Goal: Information Seeking & Learning: Learn about a topic

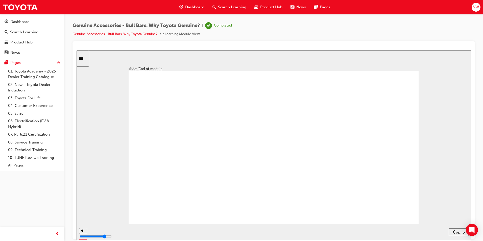
click at [236, 8] on span "Search Learning" at bounding box center [232, 7] width 28 height 6
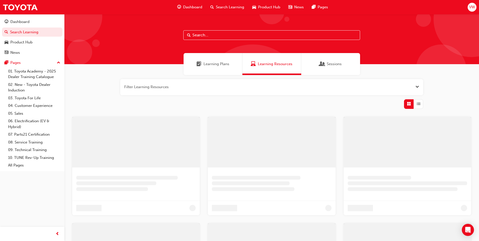
click at [224, 34] on input "text" at bounding box center [271, 35] width 177 height 10
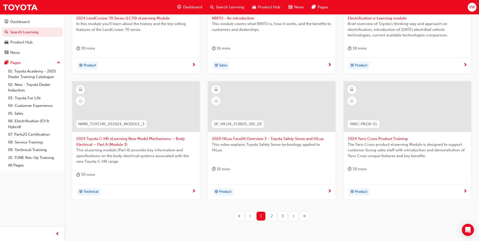
scroll to position [177, 0]
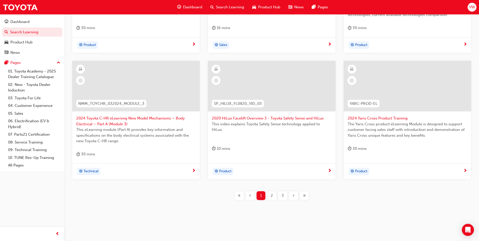
click at [273, 195] on div "2" at bounding box center [271, 195] width 9 height 9
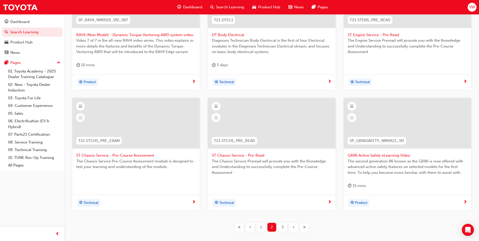
scroll to position [171, 0]
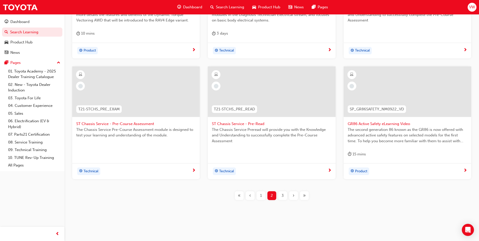
click at [284, 195] on div "3" at bounding box center [282, 195] width 9 height 9
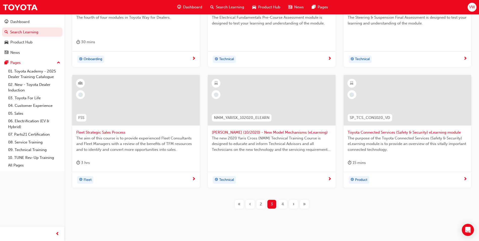
scroll to position [171, 0]
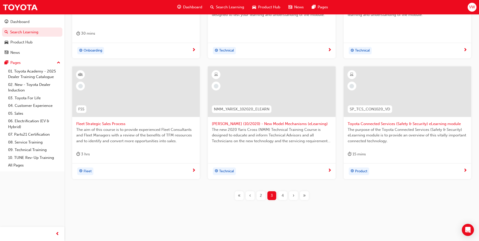
click at [283, 193] on span "4" at bounding box center [283, 196] width 2 height 6
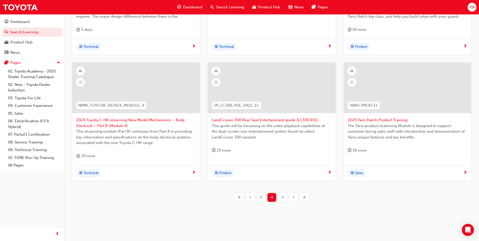
scroll to position [177, 0]
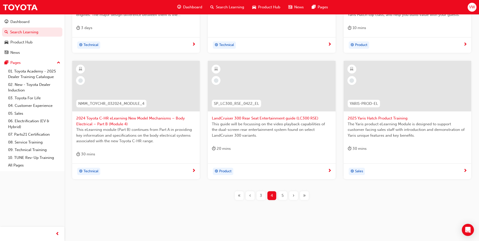
click at [282, 195] on span "5" at bounding box center [283, 196] width 2 height 6
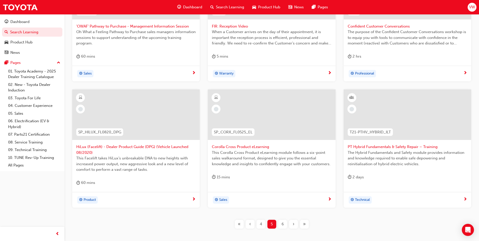
scroll to position [177, 0]
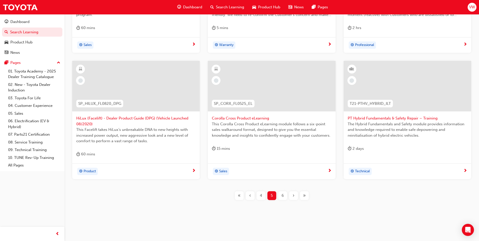
click at [281, 194] on div "6" at bounding box center [282, 195] width 9 height 9
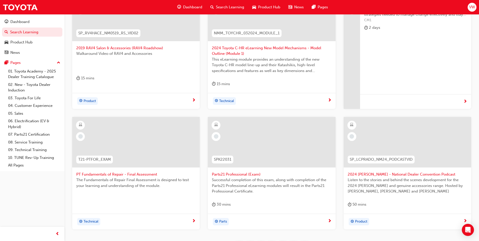
scroll to position [177, 0]
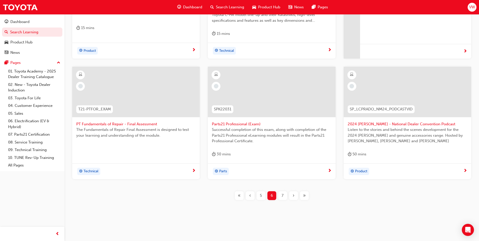
click at [282, 193] on span "7" at bounding box center [283, 196] width 2 height 6
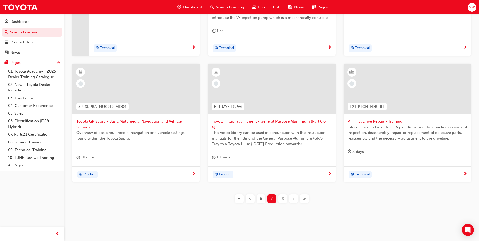
scroll to position [177, 0]
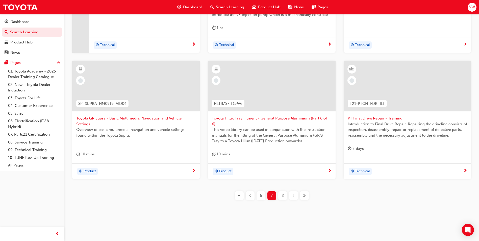
click at [282, 195] on span "8" at bounding box center [283, 196] width 2 height 6
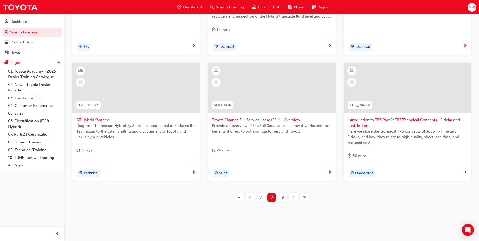
scroll to position [182, 0]
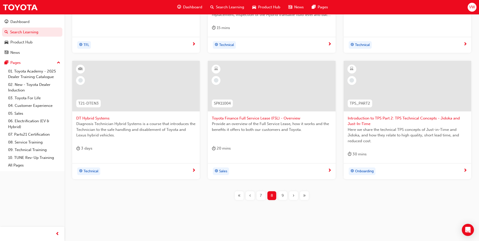
click at [283, 194] on span "9" at bounding box center [283, 196] width 2 height 6
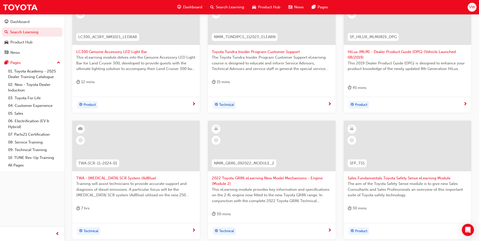
scroll to position [182, 0]
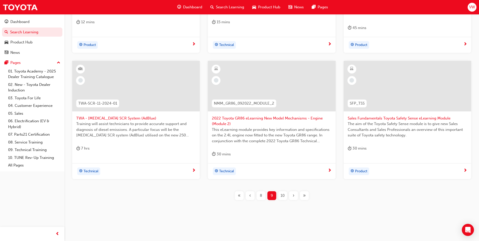
click at [283, 194] on span "10" at bounding box center [283, 196] width 4 height 6
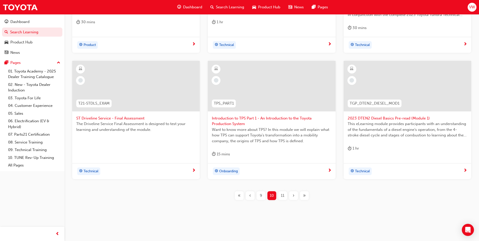
click at [272, 95] on div at bounding box center [272, 86] width 128 height 51
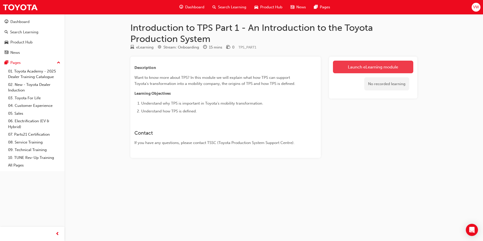
click at [343, 68] on link "Launch eLearning module" at bounding box center [373, 67] width 80 height 13
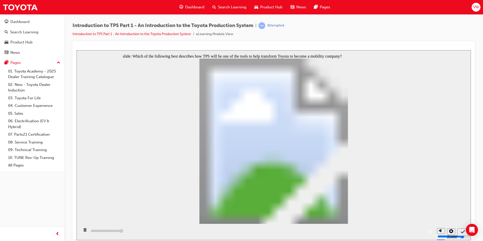
type input "5000"
radio input "true"
type input "5000"
radio input "false"
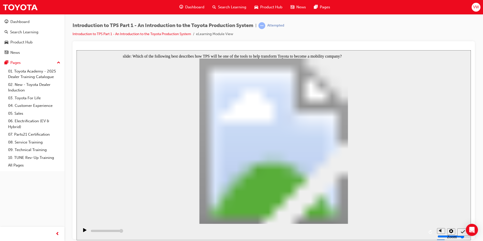
radio input "true"
click at [476, 6] on span "VW" at bounding box center [476, 7] width 6 height 6
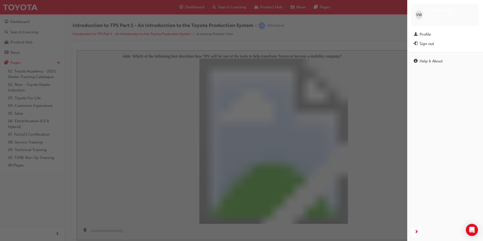
type input "5000"
click at [430, 32] on div "Profile" at bounding box center [425, 35] width 11 height 6
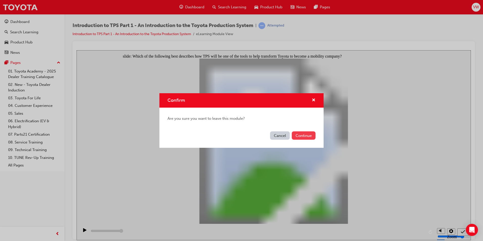
click at [296, 136] on button "Continue" at bounding box center [304, 135] width 24 height 8
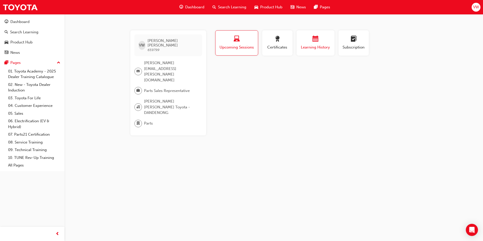
click at [313, 42] on span "calendar-icon" at bounding box center [315, 39] width 6 height 7
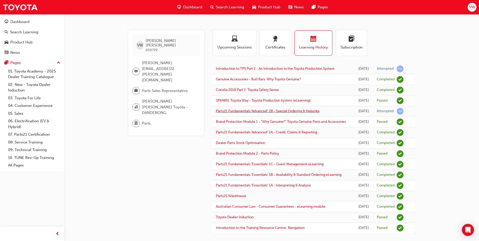
click at [284, 113] on link "Parts21 Fundamentals 'Advanced' 2B - Special Ordering & Heijunka" at bounding box center [268, 111] width 104 height 4
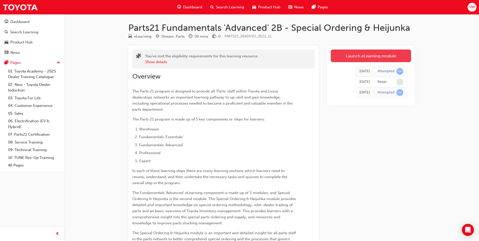
click at [349, 56] on link "Launch eLearning module" at bounding box center [371, 56] width 80 height 13
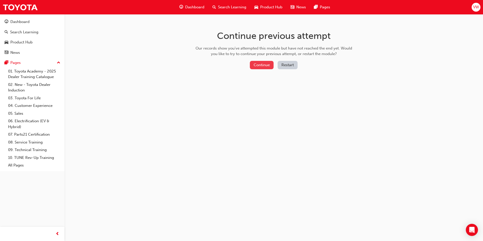
click at [265, 65] on button "Continue" at bounding box center [262, 65] width 24 height 8
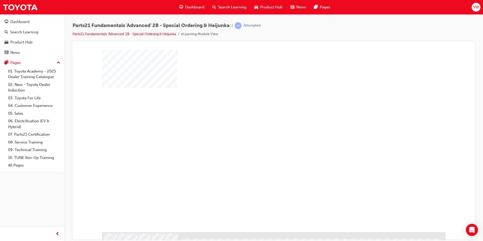
click at [259, 126] on div "play" at bounding box center [259, 126] width 0 height 0
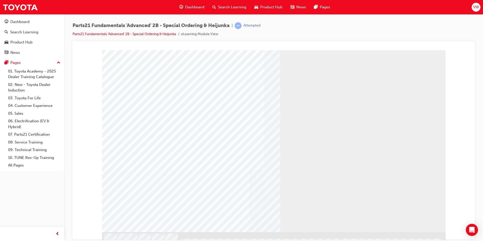
click at [475, 7] on span "VW" at bounding box center [476, 7] width 6 height 6
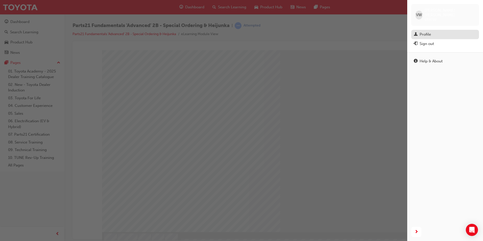
click at [419, 31] on div "Profile" at bounding box center [445, 34] width 63 height 6
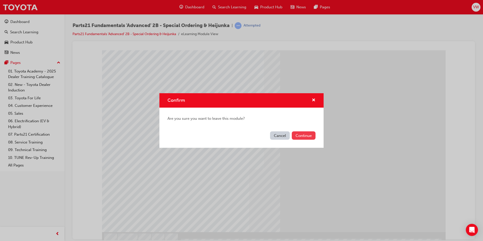
click at [301, 134] on button "Continue" at bounding box center [304, 135] width 24 height 8
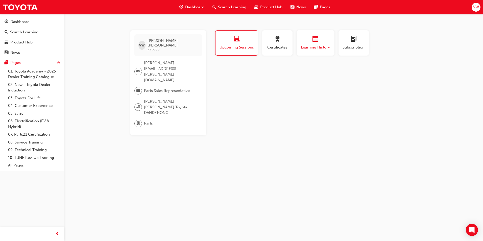
click at [328, 48] on span "Learning History" at bounding box center [315, 47] width 30 height 6
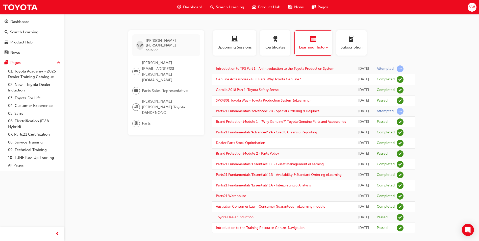
click at [305, 68] on link "Introduction to TPS Part 1 - An Introduction to the Toyota Production System" at bounding box center [275, 68] width 118 height 4
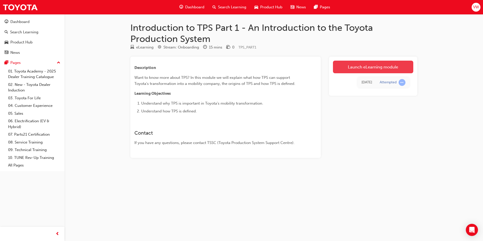
click at [340, 62] on link "Launch eLearning module" at bounding box center [373, 67] width 80 height 13
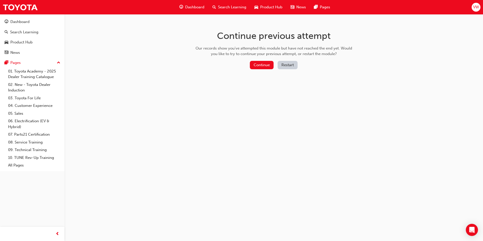
click at [267, 69] on div "Continue Restart" at bounding box center [274, 66] width 160 height 10
click at [266, 65] on button "Continue" at bounding box center [262, 65] width 24 height 8
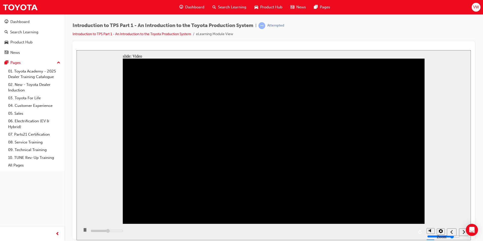
click at [84, 231] on rect "Pause (Ctrl+Alt+P)" at bounding box center [84, 230] width 1 height 4
click at [83, 231] on div "Close navigation" at bounding box center [80, 234] width 28 height 9
click at [83, 232] on icon "Play (Ctrl+Alt+P)" at bounding box center [84, 230] width 3 height 4
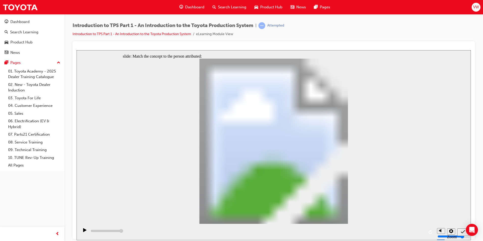
click at [353, 169] on div "slide: Match the concept to the person attributed: [PERSON_NAME] [PERSON_NAME] …" at bounding box center [274, 208] width 394 height 317
type input "5000"
radio input "true"
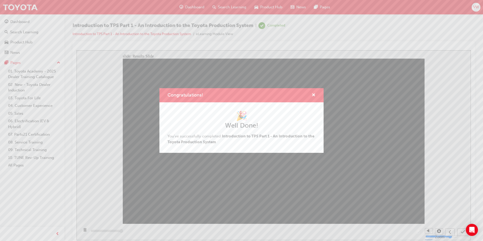
type input "5000"
click at [313, 95] on span "cross-icon" at bounding box center [314, 95] width 4 height 5
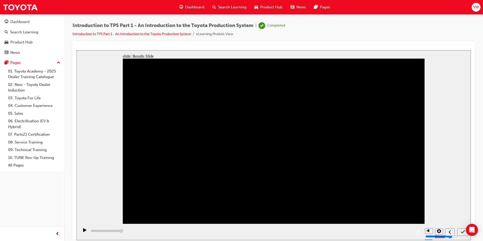
click at [235, 6] on span "Search Learning" at bounding box center [232, 7] width 28 height 6
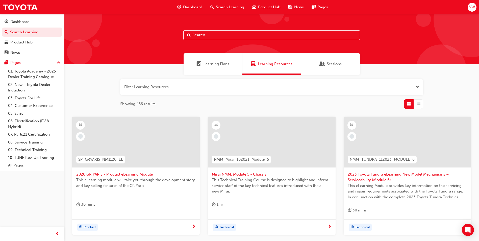
click at [472, 6] on span "VW" at bounding box center [472, 7] width 6 height 6
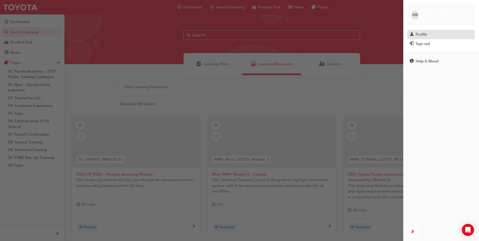
click at [428, 30] on link "Profile" at bounding box center [441, 34] width 68 height 9
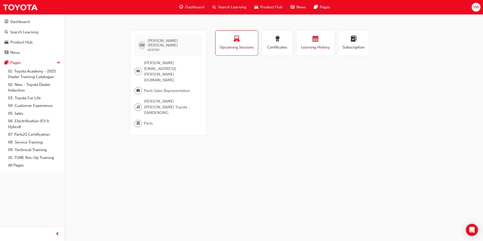
click at [310, 42] on div "button" at bounding box center [315, 40] width 30 height 8
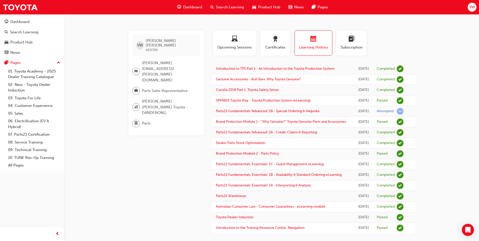
drag, startPoint x: 312, startPoint y: 115, endPoint x: 441, endPoint y: 112, distance: 129.6
click at [441, 112] on div "VW [PERSON_NAME] 659799 [PERSON_NAME][EMAIL_ADDRESS][PERSON_NAME][DOMAIN_NAME] …" at bounding box center [239, 123] width 479 height 246
click at [17, 20] on div "Dashboard" at bounding box center [19, 22] width 19 height 6
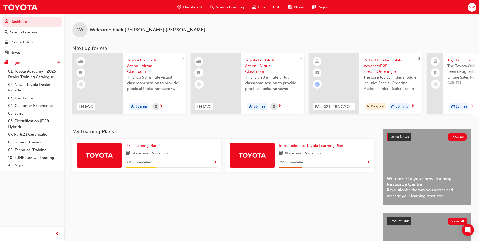
click at [262, 158] on img at bounding box center [252, 155] width 28 height 9
click at [368, 164] on span "Show Progress" at bounding box center [369, 162] width 4 height 5
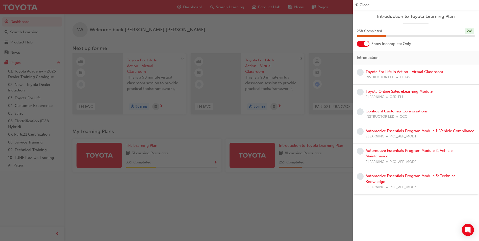
click at [371, 114] on div "Confident Customer Conversations INSTRUCTOR LED CCC" at bounding box center [397, 113] width 62 height 11
click at [377, 113] on link "Confident Customer Conversations" at bounding box center [397, 111] width 62 height 5
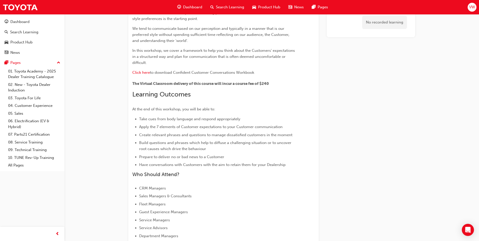
scroll to position [6, 0]
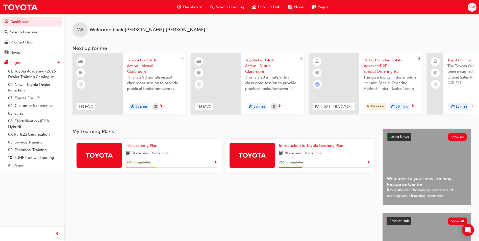
click at [368, 163] on span "Show Progress" at bounding box center [369, 162] width 4 height 5
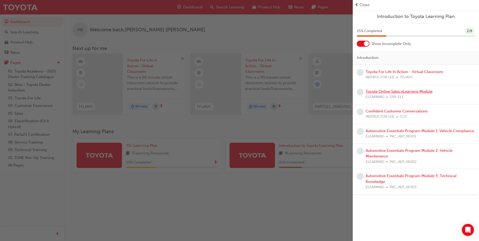
click at [381, 91] on link "Toyota Online Sales eLearning Module" at bounding box center [399, 91] width 67 height 5
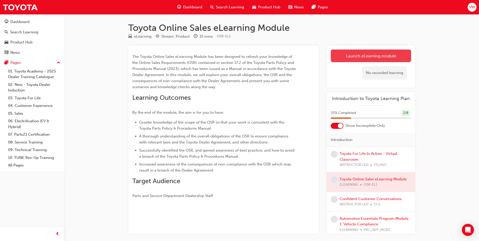
click at [353, 55] on link "Launch eLearning module" at bounding box center [371, 56] width 80 height 13
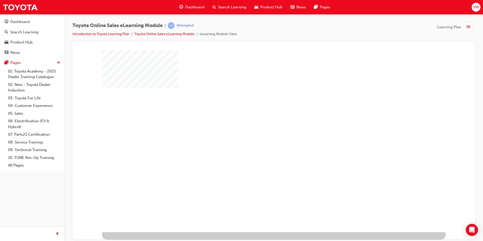
click at [259, 126] on div "play" at bounding box center [259, 126] width 0 height 0
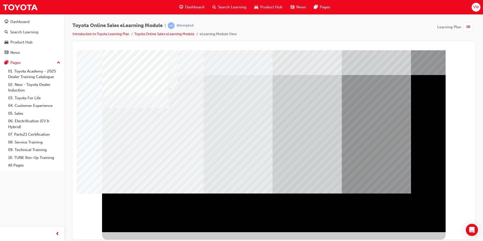
drag, startPoint x: 213, startPoint y: 193, endPoint x: 268, endPoint y: 202, distance: 56.3
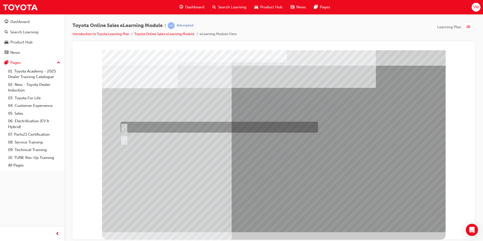
click at [123, 128] on input "True" at bounding box center [123, 128] width 6 height 6
radio input "true"
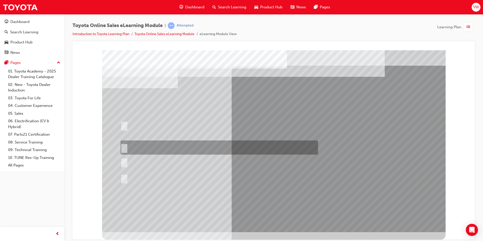
click at [125, 148] on input "It must have “Official Toyota online store” in the name." at bounding box center [123, 148] width 6 height 6
radio input "true"
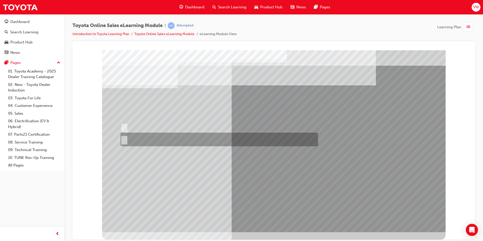
click at [125, 140] on input "No" at bounding box center [123, 140] width 6 height 6
radio input "true"
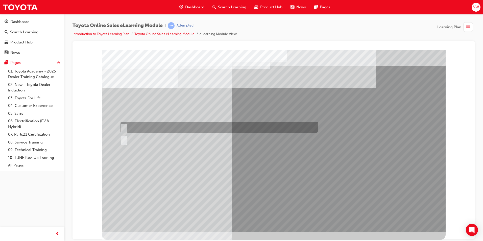
click at [123, 127] on input "True" at bounding box center [123, 128] width 6 height 6
radio input "true"
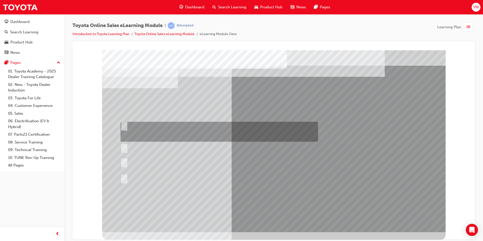
click at [125, 125] on input "It can be called Hometown Parts to keep it simple, as long as your dealership n…" at bounding box center [123, 125] width 6 height 6
radio input "true"
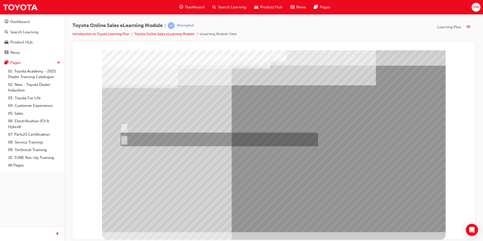
click at [124, 137] on input "No" at bounding box center [123, 140] width 6 height 6
radio input "true"
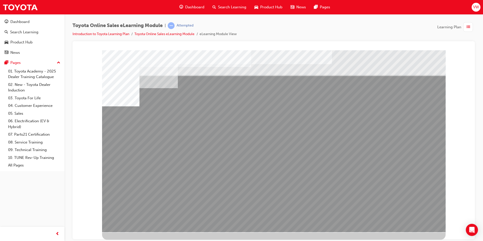
drag, startPoint x: 170, startPoint y: 177, endPoint x: 204, endPoint y: 178, distance: 33.4
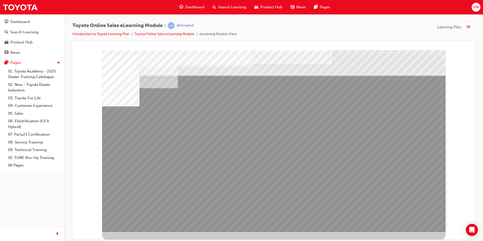
drag, startPoint x: 328, startPoint y: 182, endPoint x: 362, endPoint y: 182, distance: 34.6
drag, startPoint x: 364, startPoint y: 182, endPoint x: 406, endPoint y: 183, distance: 42.2
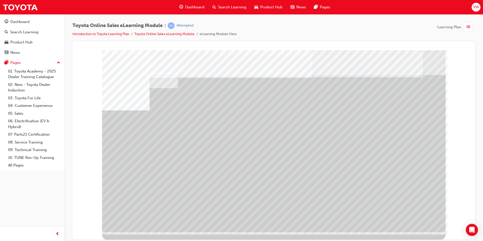
drag, startPoint x: 229, startPoint y: 182, endPoint x: 253, endPoint y: 182, distance: 24.5
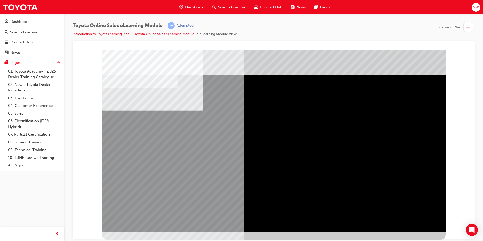
drag, startPoint x: 364, startPoint y: 131, endPoint x: 364, endPoint y: 134, distance: 3.3
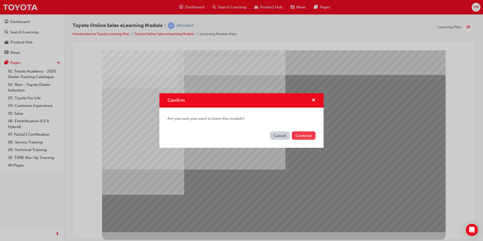
click at [299, 134] on button "Continue" at bounding box center [304, 135] width 24 height 8
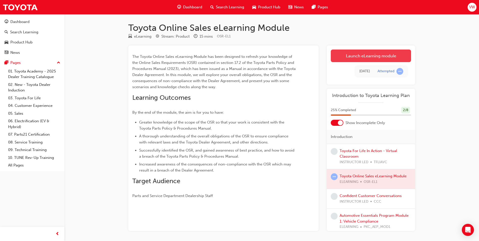
click at [373, 56] on link "Launch eLearning module" at bounding box center [371, 56] width 80 height 13
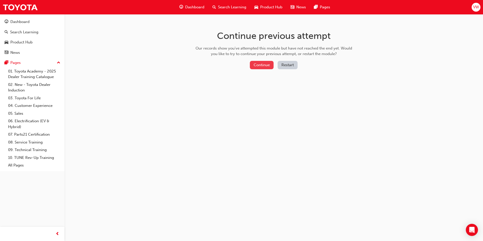
click at [267, 68] on button "Continue" at bounding box center [262, 65] width 24 height 8
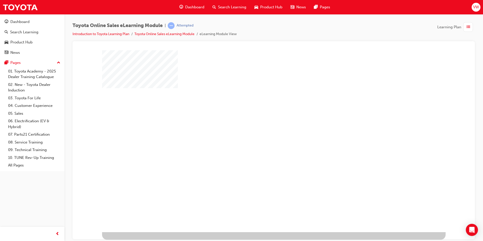
click at [259, 126] on div "play" at bounding box center [259, 126] width 0 height 0
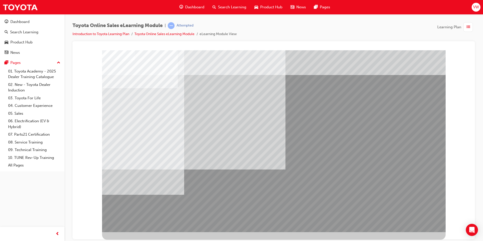
drag, startPoint x: 406, startPoint y: 220, endPoint x: 402, endPoint y: 201, distance: 19.2
click at [471, 27] on div "button" at bounding box center [468, 27] width 10 height 10
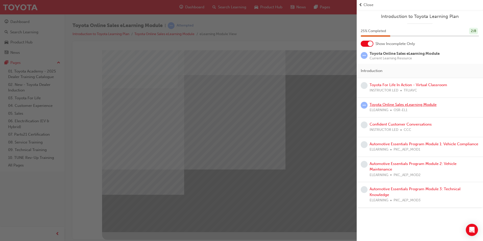
click at [381, 106] on link "Toyota Online Sales eLearning Module" at bounding box center [403, 104] width 67 height 5
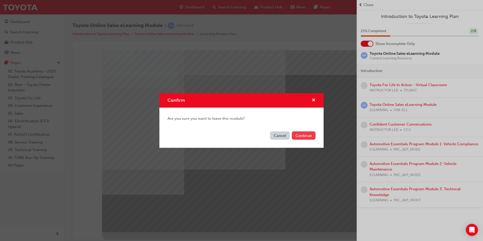
click at [293, 136] on button "Continue" at bounding box center [304, 135] width 24 height 8
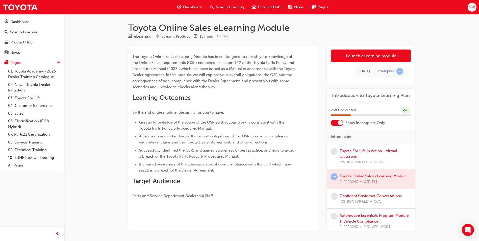
click at [352, 175] on div at bounding box center [371, 178] width 88 height 19
click at [348, 58] on link "Launch eLearning module" at bounding box center [371, 56] width 80 height 13
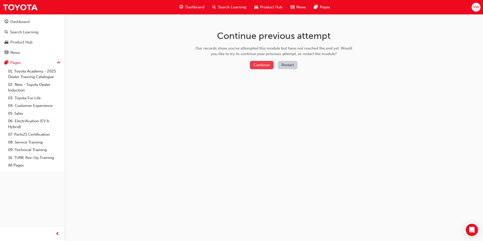
click at [264, 65] on button "Continue" at bounding box center [262, 65] width 24 height 8
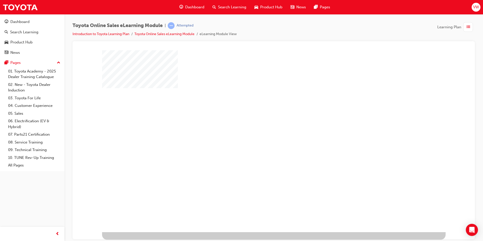
click at [259, 126] on div "play" at bounding box center [259, 126] width 0 height 0
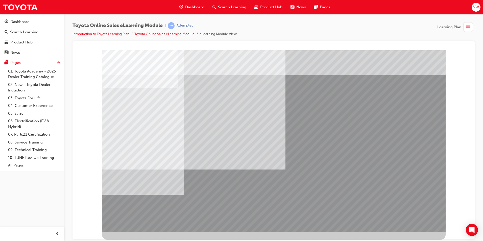
click at [474, 10] on span "VW" at bounding box center [476, 7] width 6 height 6
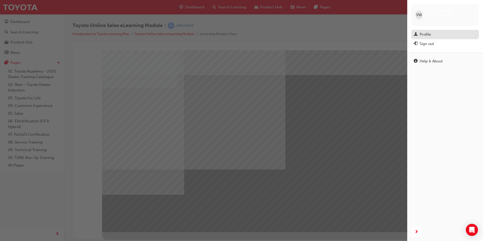
click at [435, 31] on div "Profile" at bounding box center [445, 34] width 63 height 6
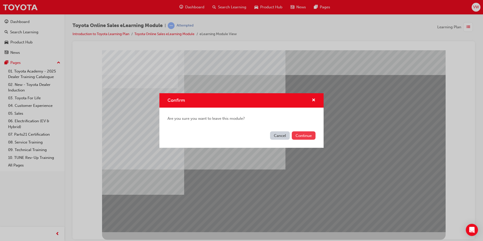
click at [300, 136] on button "Continue" at bounding box center [304, 135] width 24 height 8
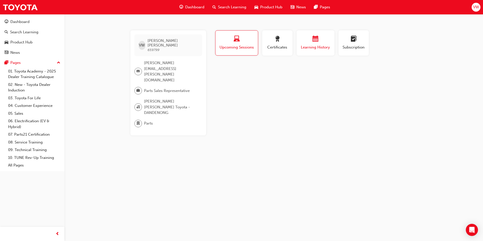
click at [318, 42] on span "calendar-icon" at bounding box center [315, 39] width 6 height 7
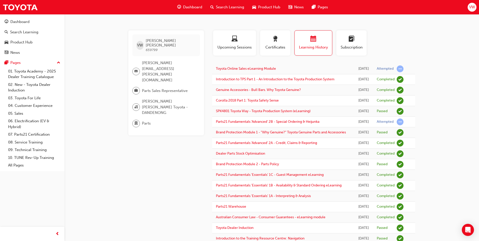
click at [401, 68] on span "learningRecordVerb_ATTEMPT-icon" at bounding box center [400, 68] width 7 height 7
click at [274, 68] on link "Toyota Online Sales eLearning Module" at bounding box center [246, 68] width 60 height 4
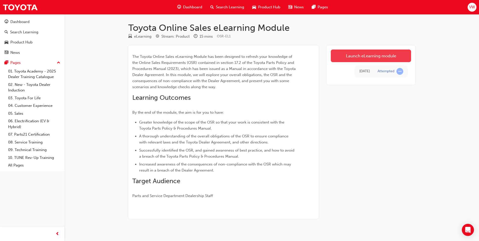
click at [346, 57] on link "Launch eLearning module" at bounding box center [371, 56] width 80 height 13
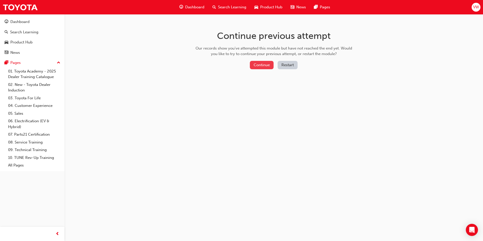
click at [260, 65] on button "Continue" at bounding box center [262, 65] width 24 height 8
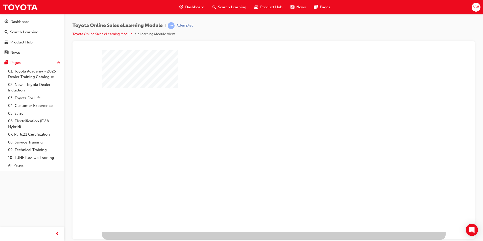
click at [259, 126] on div "play" at bounding box center [259, 126] width 0 height 0
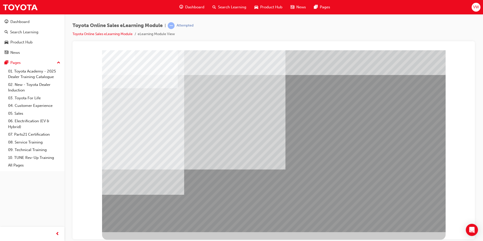
click at [470, 229] on icon "Open Intercom Messenger" at bounding box center [472, 230] width 6 height 7
click at [107, 33] on link "Toyota Online Sales eLearning Module" at bounding box center [102, 34] width 60 height 4
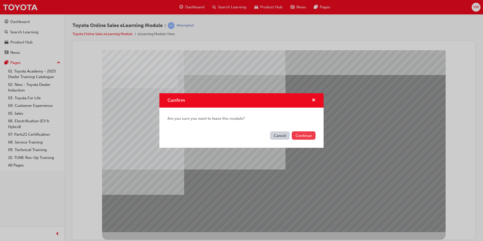
click at [294, 132] on button "Continue" at bounding box center [304, 135] width 24 height 8
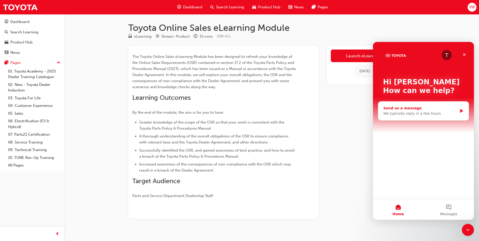
click at [436, 113] on div "We typically reply in a few hours" at bounding box center [420, 113] width 74 height 5
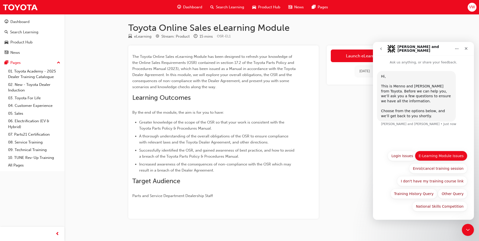
click at [433, 157] on button "E-Learning Module Issues" at bounding box center [441, 156] width 53 height 10
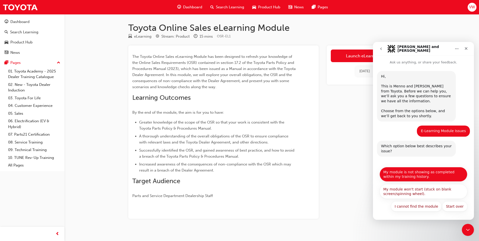
click at [406, 174] on button "My module is not showing as completed within my training history." at bounding box center [424, 174] width 88 height 15
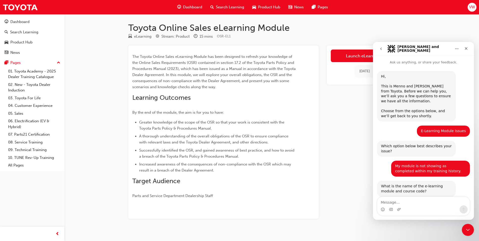
scroll to position [11, 0]
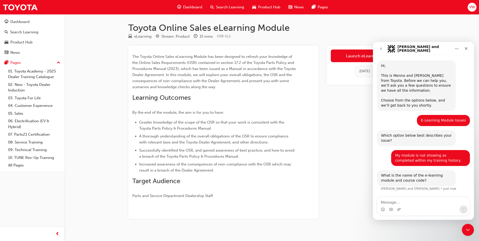
click at [470, 7] on span "VW" at bounding box center [472, 7] width 6 height 6
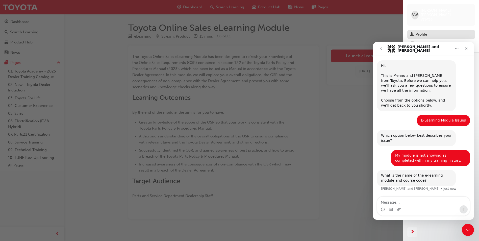
click at [424, 32] on div "Profile" at bounding box center [421, 35] width 11 height 6
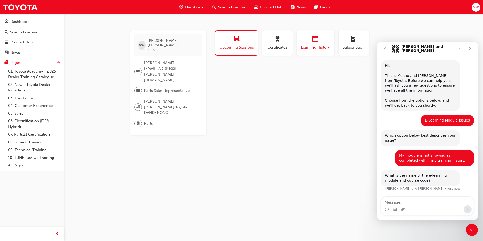
click at [315, 44] on div "Learning History" at bounding box center [315, 43] width 30 height 14
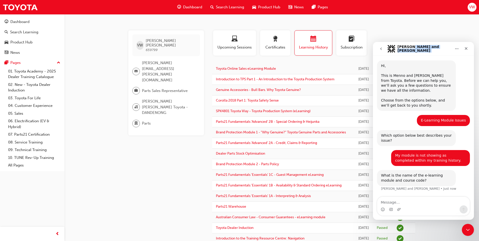
drag, startPoint x: 408, startPoint y: 50, endPoint x: 288, endPoint y: 57, distance: 121.0
click html "[PERSON_NAME] and [PERSON_NAME] Ask us anything, or share your feedback. Hi, ​ …"
click at [382, 48] on icon "go back" at bounding box center [381, 49] width 4 height 4
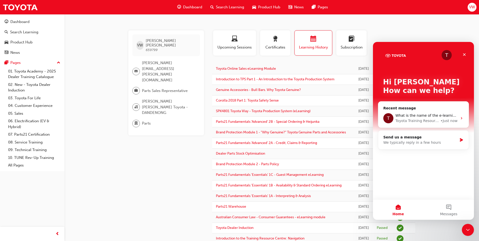
drag, startPoint x: 398, startPoint y: 43, endPoint x: 413, endPoint y: 48, distance: 15.3
click at [413, 48] on div "T Hi [PERSON_NAME] 👋 How can we help?" at bounding box center [423, 87] width 91 height 91
click at [183, 145] on div "VW [PERSON_NAME] 659799 [PERSON_NAME][EMAIL_ADDRESS][PERSON_NAME][DOMAIN_NAME] …" at bounding box center [170, 136] width 84 height 213
drag, startPoint x: 323, startPoint y: 126, endPoint x: 215, endPoint y: 129, distance: 107.4
click at [215, 127] on td "Parts21 Fundamentals 'Advanced' 2B - Special Ordering & Heijunka" at bounding box center [283, 122] width 142 height 11
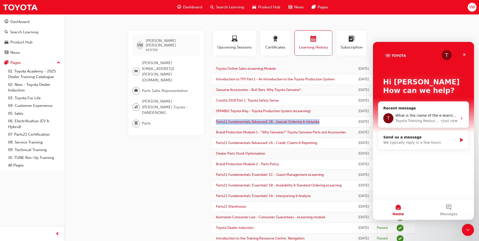
drag, startPoint x: 215, startPoint y: 129, endPoint x: 222, endPoint y: 127, distance: 7.1
copy link "Parts21 Fundamentals 'Advanced' 2B - Special Ordering & Heijunka"
click at [409, 139] on div "Send us a message" at bounding box center [420, 137] width 74 height 5
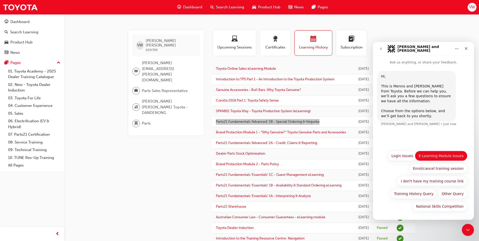
click at [439, 154] on button "E-Learning Module Issues" at bounding box center [441, 156] width 53 height 10
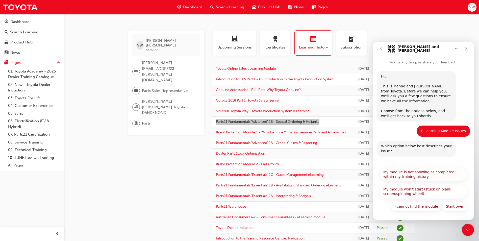
click at [420, 173] on button "My module is not showing as completed within my training history." at bounding box center [424, 174] width 88 height 15
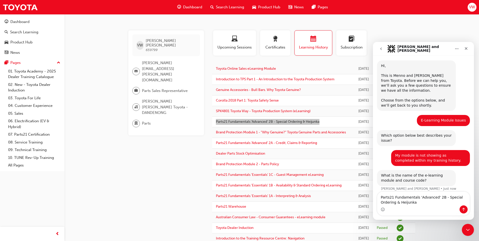
scroll to position [16, 0]
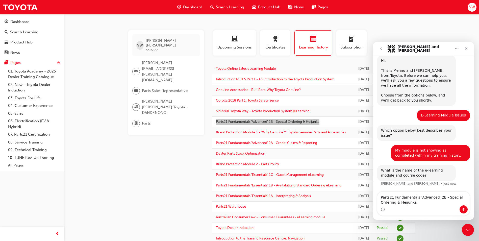
type textarea "Parts21 Fundamentals 'Advanced' 2B - Special Ordering & Heijunka"
click at [464, 209] on icon "Send a message…" at bounding box center [463, 209] width 3 height 3
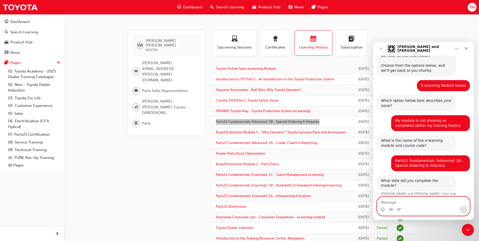
scroll to position [45, 0]
click at [390, 202] on textarea "Message…" at bounding box center [423, 201] width 92 height 9
type textarea "[DATE]"
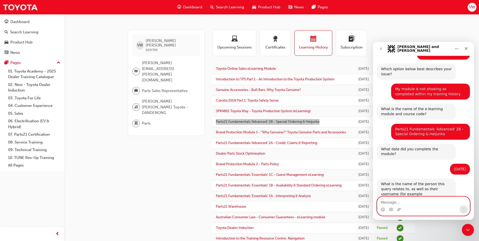
scroll to position [86, 0]
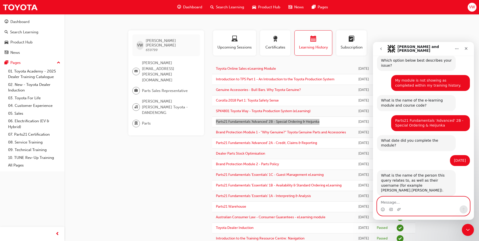
click at [386, 202] on textarea "Message…" at bounding box center [423, 201] width 92 height 9
type textarea "[PERSON_NAME]"
click at [464, 211] on icon "Send a message…" at bounding box center [464, 209] width 4 height 4
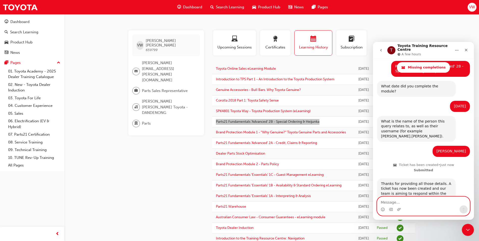
scroll to position [171, 0]
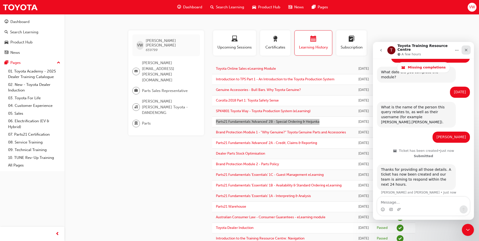
click at [466, 49] on icon "Close" at bounding box center [466, 50] width 4 height 4
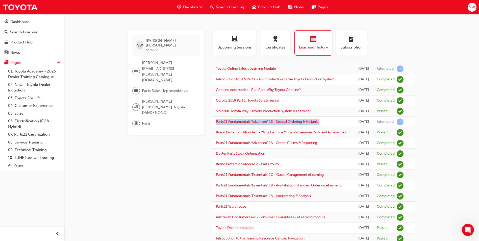
click at [304, 45] on span "Learning History" at bounding box center [314, 47] width 30 height 6
click at [446, 117] on div "VW [PERSON_NAME] 659799 [PERSON_NAME][EMAIL_ADDRESS][PERSON_NAME][DOMAIN_NAME] …" at bounding box center [239, 128] width 479 height 256
click at [224, 5] on span "Search Learning" at bounding box center [230, 7] width 28 height 6
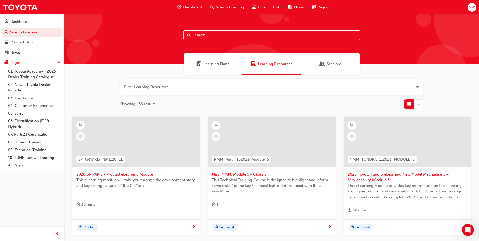
click at [334, 67] on div "Sessions" at bounding box center [330, 64] width 59 height 22
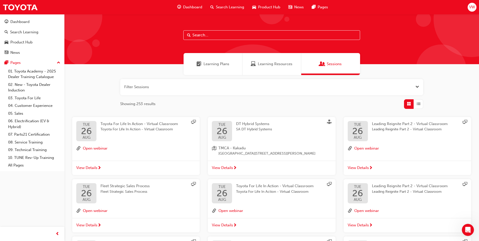
click at [215, 63] on span "Learning Plans" at bounding box center [217, 64] width 26 height 6
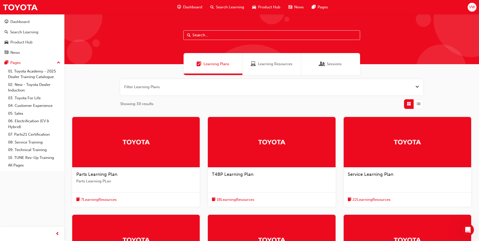
click at [174, 147] on div at bounding box center [136, 142] width 128 height 51
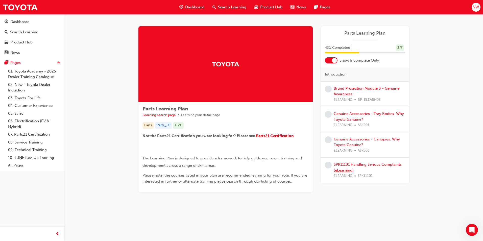
click at [351, 164] on link "SPK11101 Handling Serious Complaints (eLearning)" at bounding box center [368, 167] width 68 height 10
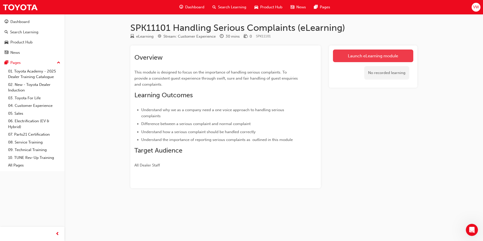
click at [352, 57] on link "Launch eLearning module" at bounding box center [373, 56] width 80 height 13
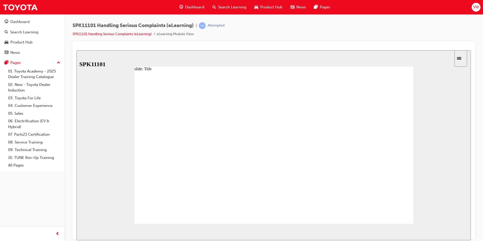
click at [455, 231] on span "NEXT" at bounding box center [454, 233] width 9 height 4
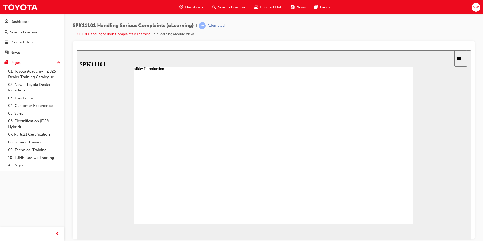
radio input "true"
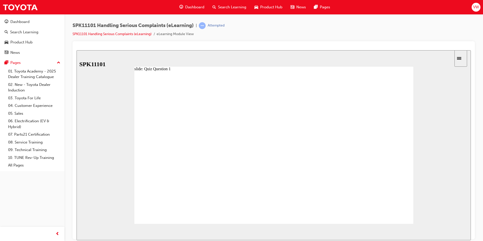
radio input "true"
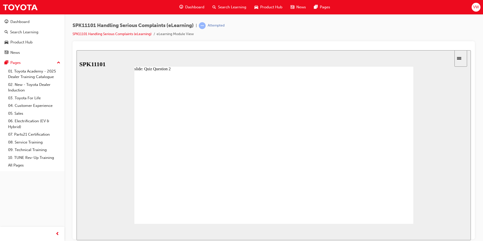
radio input "true"
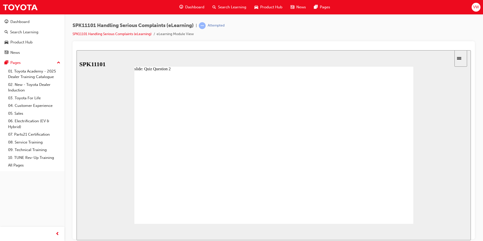
radio input "true"
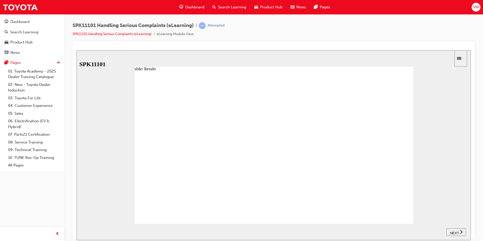
click at [457, 232] on span "NEXT" at bounding box center [454, 233] width 9 height 4
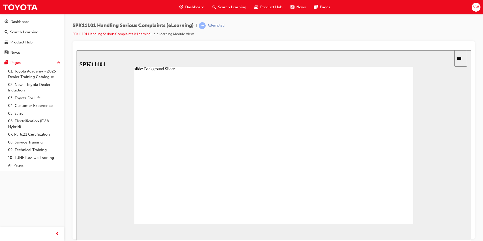
drag, startPoint x: 172, startPoint y: 165, endPoint x: 200, endPoint y: 167, distance: 27.8
drag, startPoint x: 202, startPoint y: 167, endPoint x: 228, endPoint y: 167, distance: 26.3
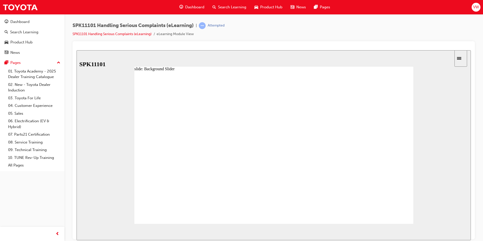
drag, startPoint x: 231, startPoint y: 166, endPoint x: 259, endPoint y: 165, distance: 28.5
drag, startPoint x: 260, startPoint y: 165, endPoint x: 280, endPoint y: 166, distance: 20.0
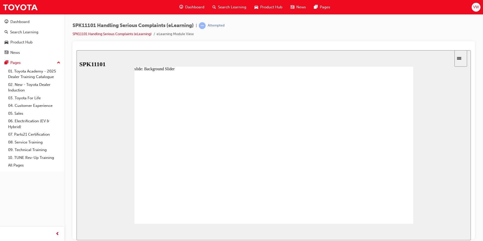
drag, startPoint x: 286, startPoint y: 165, endPoint x: 304, endPoint y: 166, distance: 17.2
type input "6"
drag, startPoint x: 316, startPoint y: 167, endPoint x: 342, endPoint y: 168, distance: 25.3
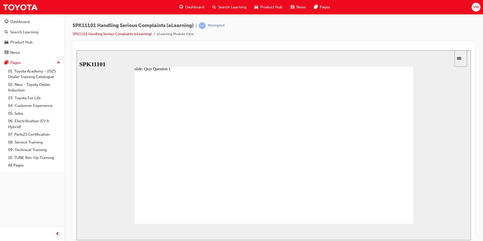
radio input "true"
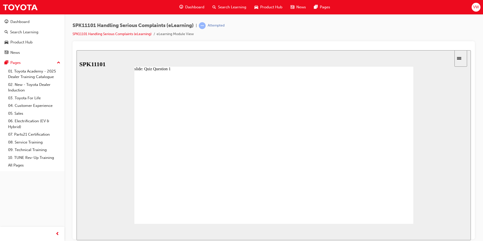
radio input "true"
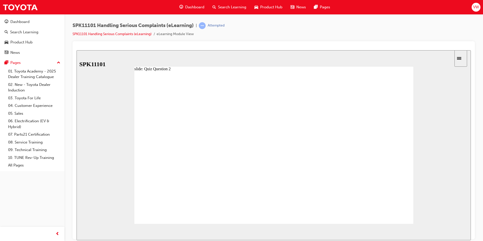
radio input "false"
radio input "true"
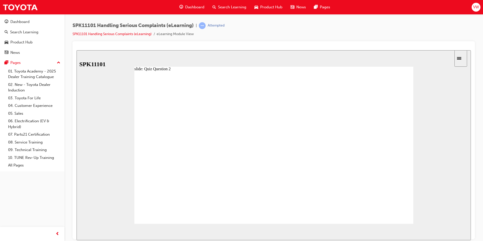
click at [458, 231] on span "NEXT" at bounding box center [454, 233] width 9 height 4
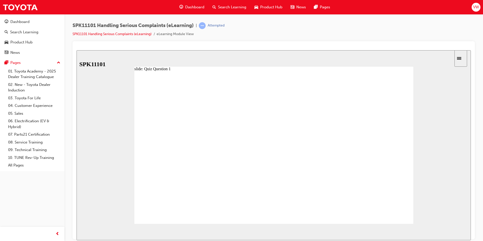
radio input "false"
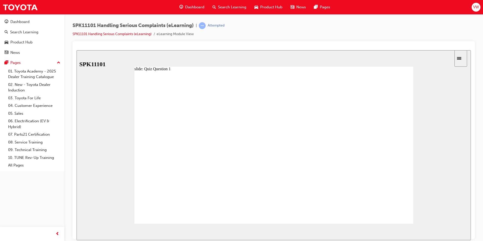
radio input "true"
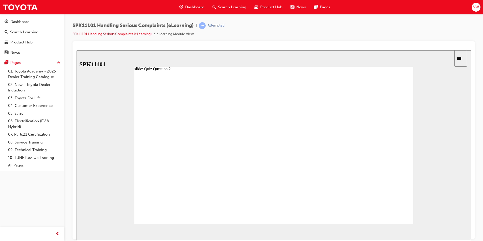
radio input "false"
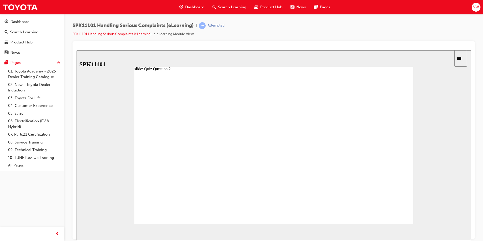
radio input "false"
radio input "true"
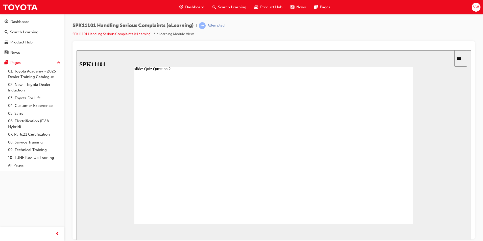
click at [457, 231] on span "NEXT" at bounding box center [454, 233] width 9 height 4
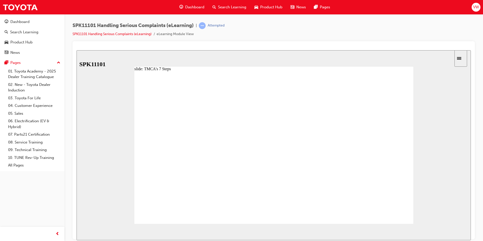
drag, startPoint x: 170, startPoint y: 126, endPoint x: 197, endPoint y: 129, distance: 27.2
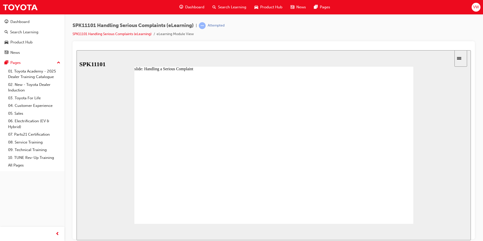
drag, startPoint x: 200, startPoint y: 128, endPoint x: 226, endPoint y: 131, distance: 26.1
drag, startPoint x: 227, startPoint y: 127, endPoint x: 254, endPoint y: 128, distance: 27.1
drag, startPoint x: 272, startPoint y: 127, endPoint x: 283, endPoint y: 128, distance: 11.9
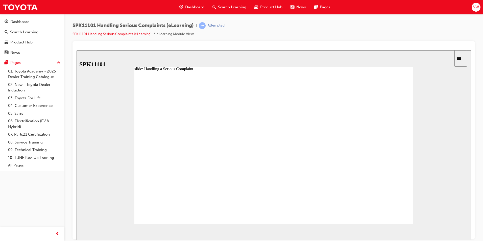
drag, startPoint x: 285, startPoint y: 127, endPoint x: 320, endPoint y: 129, distance: 35.4
drag, startPoint x: 315, startPoint y: 127, endPoint x: 347, endPoint y: 128, distance: 31.8
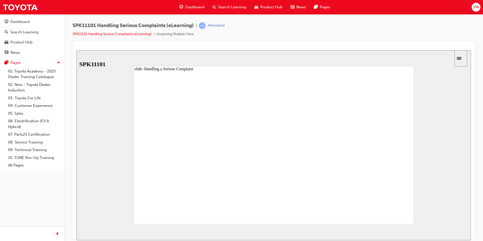
type input "7"
drag, startPoint x: 343, startPoint y: 128, endPoint x: 365, endPoint y: 127, distance: 22.2
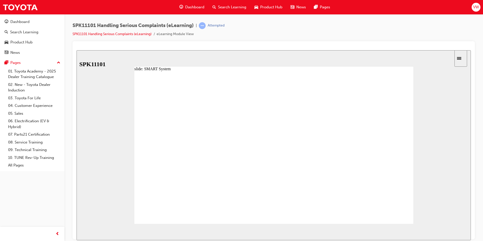
click at [77, 50] on image at bounding box center [77, 50] width 0 height 0
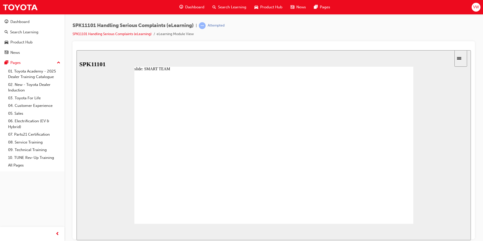
radio input "true"
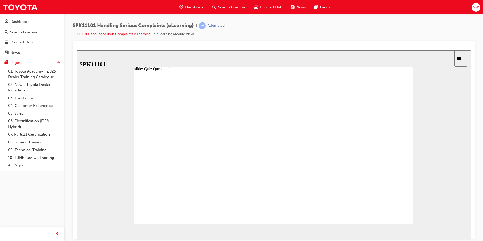
drag, startPoint x: 182, startPoint y: 140, endPoint x: 183, endPoint y: 148, distance: 8.2
drag, startPoint x: 183, startPoint y: 141, endPoint x: 185, endPoint y: 166, distance: 24.8
drag, startPoint x: 180, startPoint y: 153, endPoint x: 187, endPoint y: 141, distance: 13.9
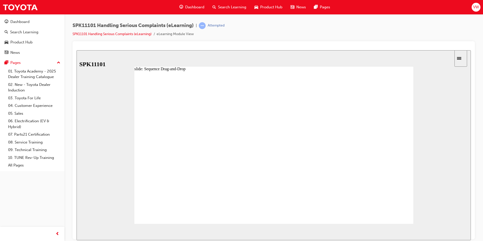
drag, startPoint x: 192, startPoint y: 167, endPoint x: 189, endPoint y: 141, distance: 26.5
drag, startPoint x: 193, startPoint y: 149, endPoint x: 195, endPoint y: 137, distance: 12.5
drag, startPoint x: 190, startPoint y: 162, endPoint x: 193, endPoint y: 151, distance: 11.5
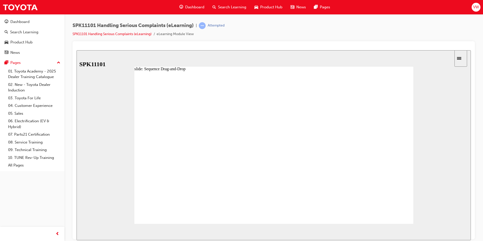
drag, startPoint x: 189, startPoint y: 176, endPoint x: 191, endPoint y: 162, distance: 13.8
drag, startPoint x: 187, startPoint y: 175, endPoint x: 191, endPoint y: 148, distance: 26.6
drag, startPoint x: 189, startPoint y: 198, endPoint x: 192, endPoint y: 186, distance: 11.8
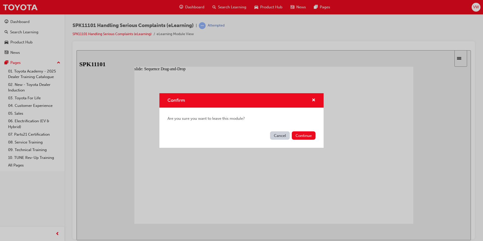
click at [277, 134] on button "Cancel" at bounding box center [280, 135] width 20 height 8
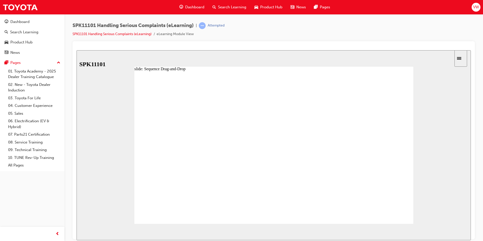
drag, startPoint x: 185, startPoint y: 185, endPoint x: 187, endPoint y: 201, distance: 15.6
drag, startPoint x: 180, startPoint y: 164, endPoint x: 183, endPoint y: 186, distance: 23.0
drag, startPoint x: 184, startPoint y: 184, endPoint x: 184, endPoint y: 147, distance: 37.6
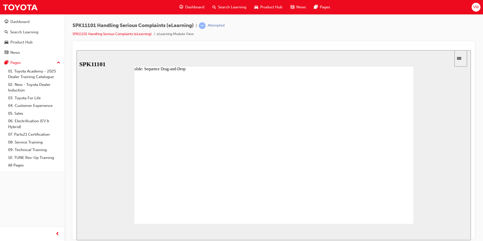
click at [463, 59] on icon "Sidebar Toggle" at bounding box center [461, 57] width 8 height 3
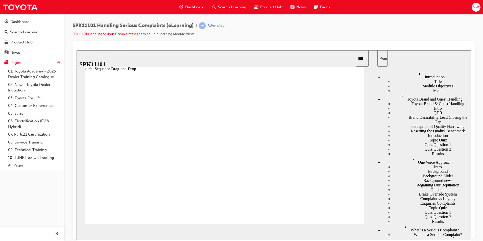
drag, startPoint x: 320, startPoint y: 128, endPoint x: 128, endPoint y: 127, distance: 192.5
drag, startPoint x: 121, startPoint y: 127, endPoint x: 148, endPoint y: 126, distance: 27.3
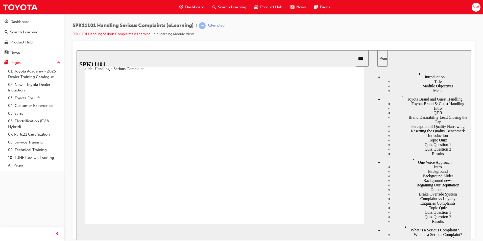
drag, startPoint x: 150, startPoint y: 127, endPoint x: 124, endPoint y: 127, distance: 25.3
drag, startPoint x: 125, startPoint y: 128, endPoint x: 148, endPoint y: 128, distance: 23.0
drag, startPoint x: 150, startPoint y: 128, endPoint x: 176, endPoint y: 130, distance: 25.6
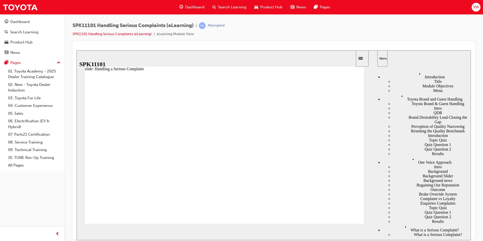
drag, startPoint x: 178, startPoint y: 129, endPoint x: 150, endPoint y: 128, distance: 27.5
drag, startPoint x: 150, startPoint y: 127, endPoint x: 181, endPoint y: 129, distance: 31.4
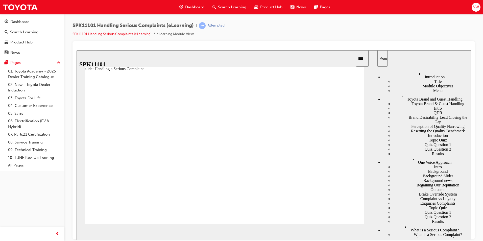
drag, startPoint x: 179, startPoint y: 128, endPoint x: 200, endPoint y: 129, distance: 21.3
drag, startPoint x: 207, startPoint y: 130, endPoint x: 225, endPoint y: 129, distance: 17.9
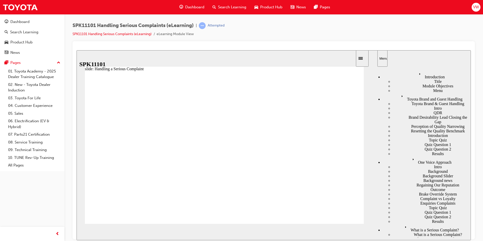
drag, startPoint x: 233, startPoint y: 130, endPoint x: 254, endPoint y: 132, distance: 20.8
drag, startPoint x: 262, startPoint y: 128, endPoint x: 276, endPoint y: 128, distance: 14.1
type input "7"
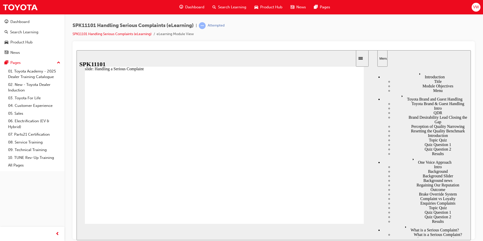
drag, startPoint x: 292, startPoint y: 127, endPoint x: 308, endPoint y: 129, distance: 16.3
click at [77, 50] on image at bounding box center [77, 50] width 0 height 0
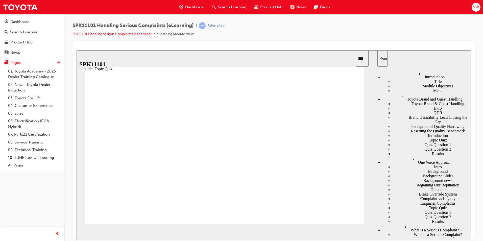
drag, startPoint x: 141, startPoint y: 150, endPoint x: 142, endPoint y: 137, distance: 12.1
drag, startPoint x: 148, startPoint y: 161, endPoint x: 146, endPoint y: 150, distance: 10.9
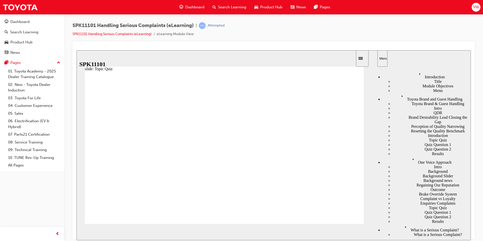
drag, startPoint x: 134, startPoint y: 164, endPoint x: 137, endPoint y: 137, distance: 27.0
drag, startPoint x: 142, startPoint y: 172, endPoint x: 141, endPoint y: 164, distance: 8.7
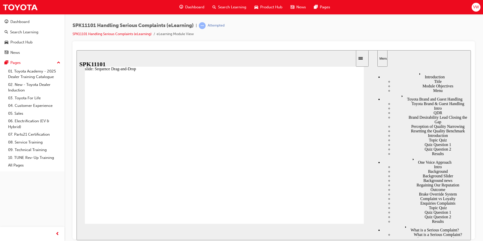
click at [355, 231] on span "NEXT" at bounding box center [355, 233] width 9 height 4
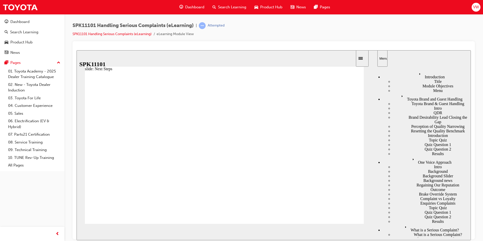
drag, startPoint x: 158, startPoint y: 129, endPoint x: 183, endPoint y: 129, distance: 25.5
drag, startPoint x: 186, startPoint y: 130, endPoint x: 207, endPoint y: 130, distance: 20.7
drag, startPoint x: 213, startPoint y: 130, endPoint x: 240, endPoint y: 133, distance: 27.2
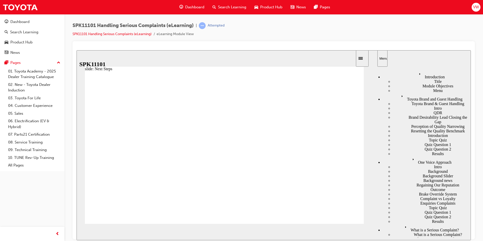
type input "4"
drag, startPoint x: 244, startPoint y: 131, endPoint x: 335, endPoint y: 174, distance: 100.9
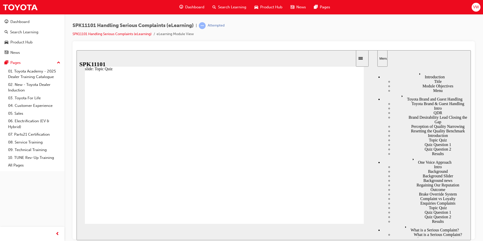
radio input "true"
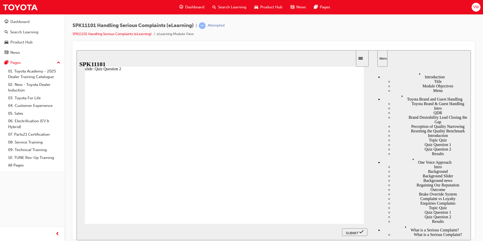
radio input "false"
radio input "true"
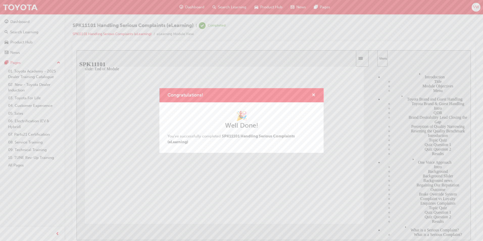
click at [314, 93] on span "cross-icon" at bounding box center [314, 95] width 4 height 5
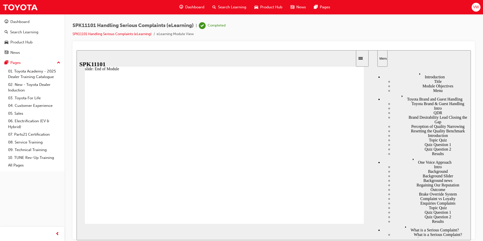
click at [476, 10] on span "VW" at bounding box center [476, 7] width 6 height 6
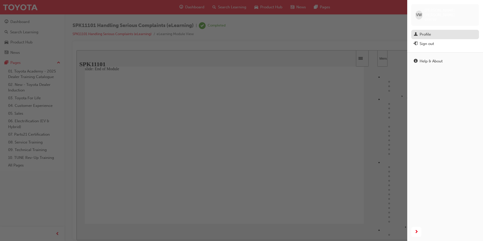
click at [424, 32] on div "Profile" at bounding box center [425, 35] width 11 height 6
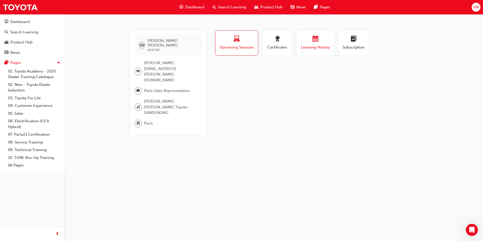
click at [317, 44] on div "Learning History" at bounding box center [315, 43] width 30 height 14
